Goal: Transaction & Acquisition: Download file/media

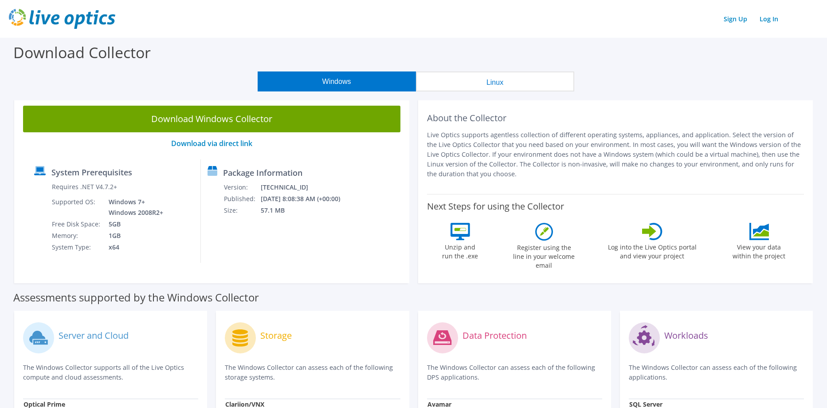
click at [342, 83] on button "Windows" at bounding box center [337, 81] width 158 height 20
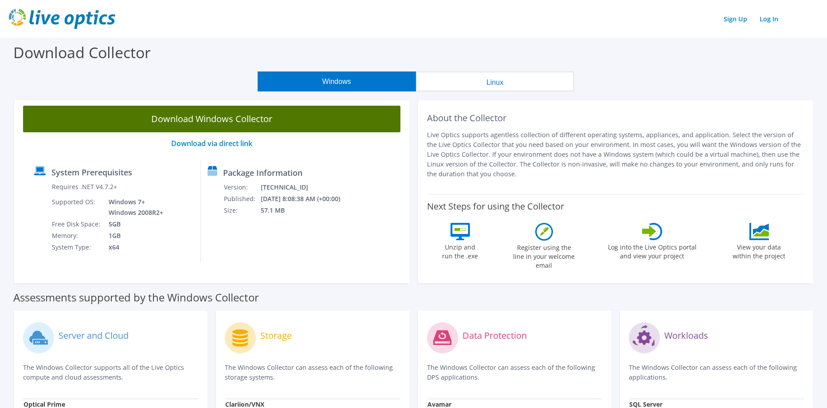
click at [218, 118] on link "Download Windows Collector" at bounding box center [211, 119] width 377 height 27
